Goal: Information Seeking & Learning: Learn about a topic

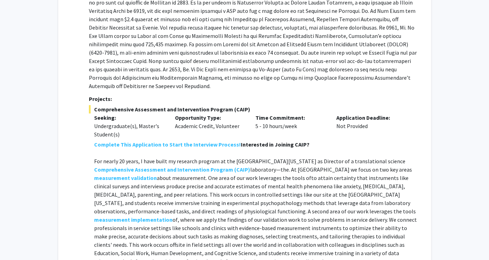
scroll to position [1032, 0]
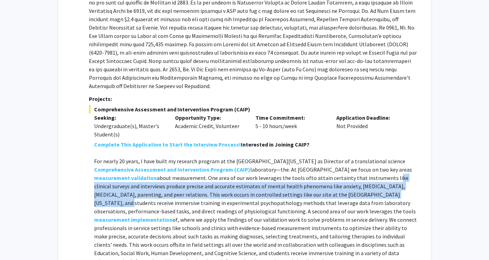
drag, startPoint x: 289, startPoint y: 141, endPoint x: 287, endPoint y: 158, distance: 16.1
click at [288, 158] on p "For nearly 20 years, I have built my research program at the [GEOGRAPHIC_DATA][…" at bounding box center [255, 211] width 323 height 109
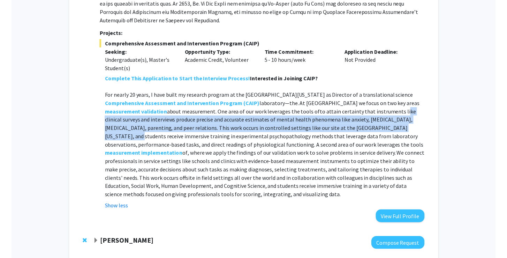
scroll to position [1097, 0]
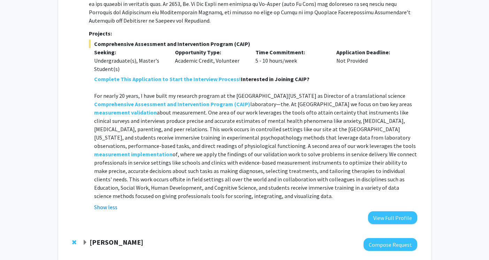
click at [168, 92] on p "For nearly 20 years, I have built my research program at the [GEOGRAPHIC_DATA][…" at bounding box center [255, 146] width 323 height 109
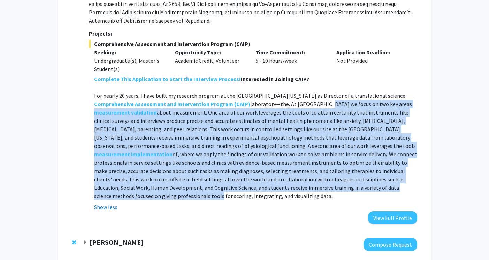
drag, startPoint x: 275, startPoint y: 71, endPoint x: 282, endPoint y: 152, distance: 81.5
click at [282, 152] on p "For nearly 20 years, I have built my research program at the [GEOGRAPHIC_DATA][…" at bounding box center [255, 146] width 323 height 109
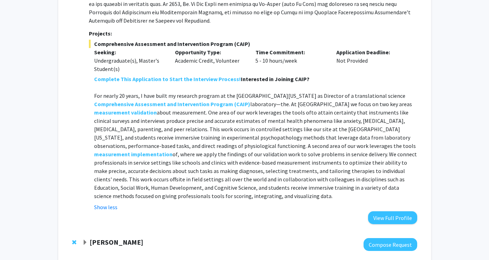
click at [304, 154] on p "For nearly 20 years, I have built my research program at the [GEOGRAPHIC_DATA][…" at bounding box center [255, 146] width 323 height 109
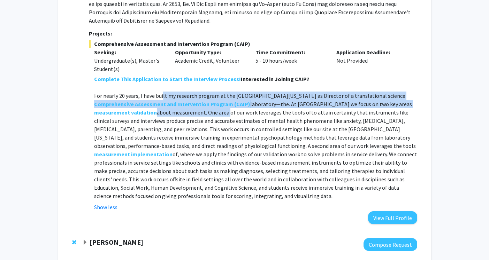
drag, startPoint x: 162, startPoint y: 62, endPoint x: 157, endPoint y: 76, distance: 14.4
click at [157, 92] on p "For nearly 20 years, I have built my research program at the [GEOGRAPHIC_DATA][…" at bounding box center [255, 146] width 323 height 109
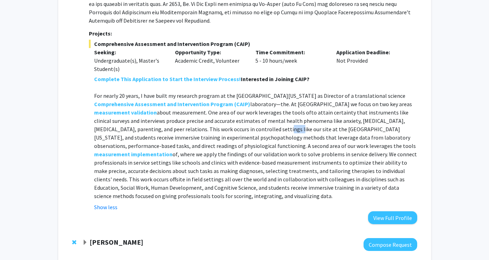
click at [166, 98] on p "For nearly 20 years, I have built my research program at the [GEOGRAPHIC_DATA][…" at bounding box center [255, 146] width 323 height 109
click at [193, 92] on p "For nearly 20 years, I have built my research program at the [GEOGRAPHIC_DATA][…" at bounding box center [255, 146] width 323 height 109
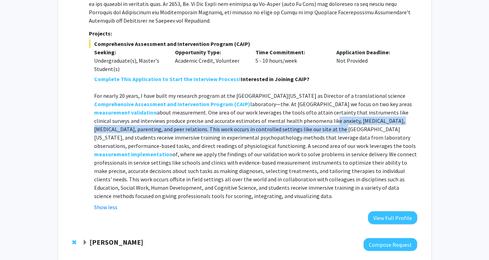
drag, startPoint x: 211, startPoint y: 90, endPoint x: 210, endPoint y: 97, distance: 7.0
click at [210, 97] on p "For nearly 20 years, I have built my research program at the [GEOGRAPHIC_DATA][…" at bounding box center [255, 146] width 323 height 109
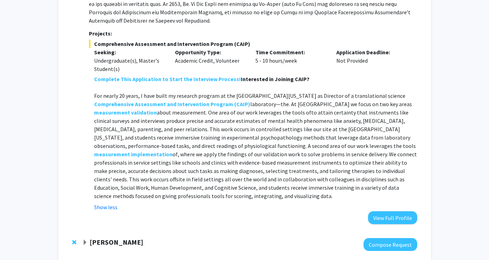
click at [207, 109] on p "For nearly 20 years, I have built my research program at the [GEOGRAPHIC_DATA][…" at bounding box center [255, 146] width 323 height 109
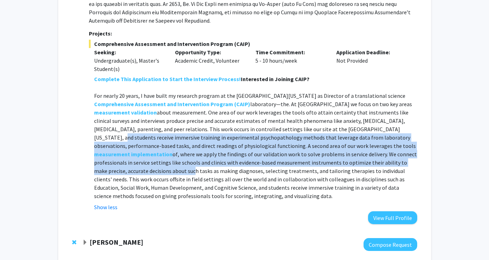
drag, startPoint x: 280, startPoint y: 97, endPoint x: 285, endPoint y: 129, distance: 32.5
click at [286, 129] on p "For nearly 20 years, I have built my research program at the [GEOGRAPHIC_DATA][…" at bounding box center [255, 146] width 323 height 109
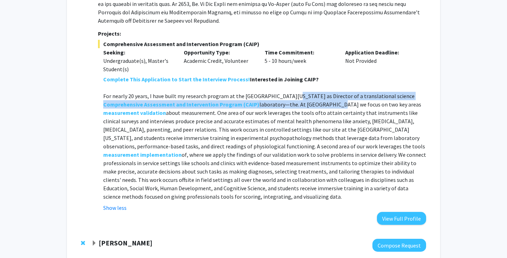
drag, startPoint x: 284, startPoint y: 61, endPoint x: 285, endPoint y: 70, distance: 8.5
click at [285, 92] on p "For nearly 20 years, I have built my research program at the [GEOGRAPHIC_DATA][…" at bounding box center [264, 146] width 323 height 109
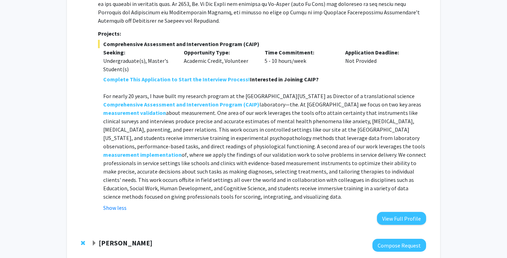
click at [285, 92] on p "For nearly 20 years, I have built my research program at the [GEOGRAPHIC_DATA][…" at bounding box center [264, 146] width 323 height 109
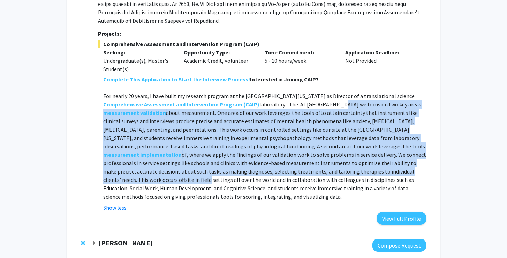
drag, startPoint x: 285, startPoint y: 70, endPoint x: 276, endPoint y: 135, distance: 65.8
click at [276, 135] on p "For nearly 20 years, I have built my research program at the [GEOGRAPHIC_DATA][…" at bounding box center [264, 146] width 323 height 109
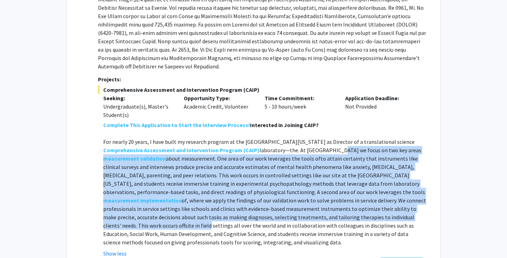
scroll to position [1068, 0]
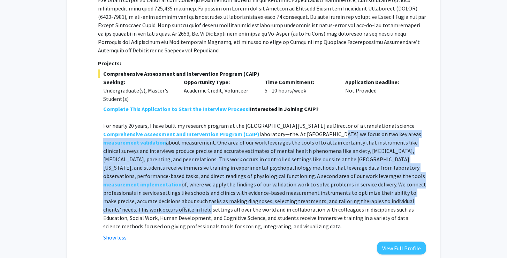
click at [334, 121] on p "For nearly 20 years, I have built my research program at the [GEOGRAPHIC_DATA][…" at bounding box center [264, 175] width 323 height 109
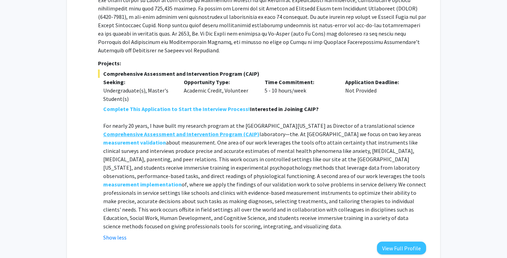
click at [202, 130] on strong "Comprehensive Assessment and Intervention Program" at bounding box center [172, 133] width 139 height 7
click at [157, 139] on strong "measurement validation" at bounding box center [134, 142] width 63 height 7
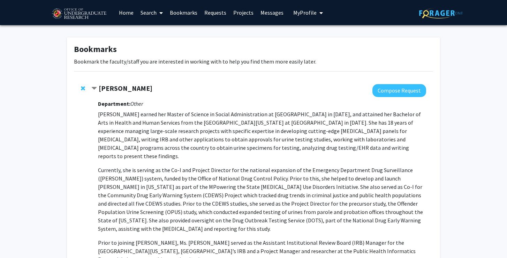
scroll to position [0, 0]
click at [447, 15] on img at bounding box center [441, 13] width 44 height 11
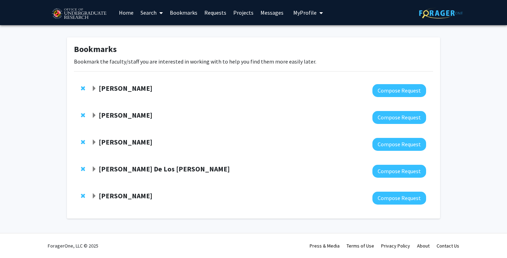
click at [93, 167] on span "Expand Andres De Los Reyes Bookmark" at bounding box center [94, 169] width 6 height 6
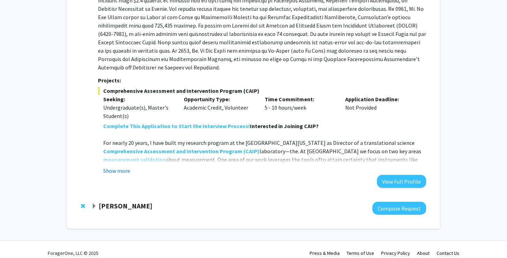
scroll to position [286, 0]
click at [118, 167] on button "Show more" at bounding box center [116, 171] width 27 height 8
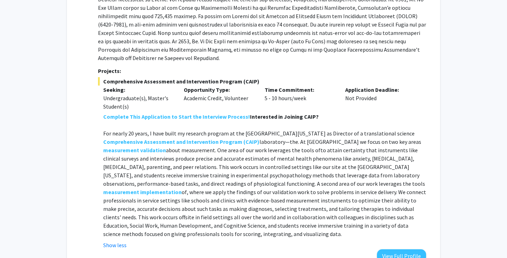
scroll to position [295, 0]
